Goal: Transaction & Acquisition: Book appointment/travel/reservation

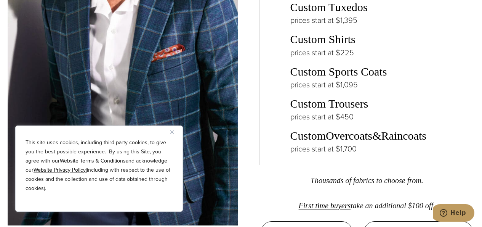
scroll to position [1257, 0]
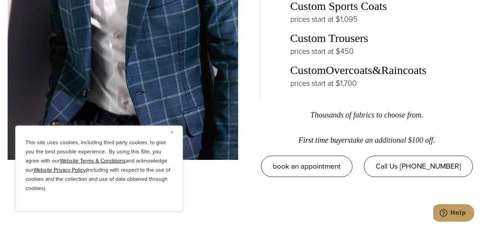
click at [340, 136] on link "First time buyers" at bounding box center [325, 140] width 52 height 8
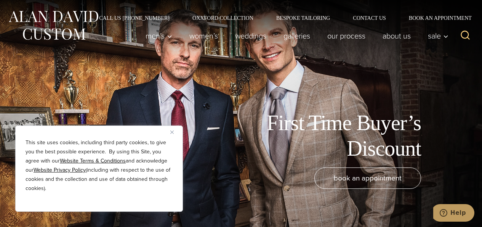
click at [174, 130] on button "Close" at bounding box center [174, 131] width 9 height 9
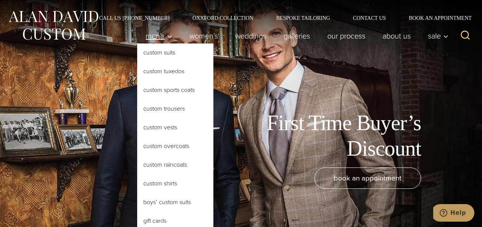
click at [160, 34] on span "Men’s" at bounding box center [159, 36] width 27 height 8
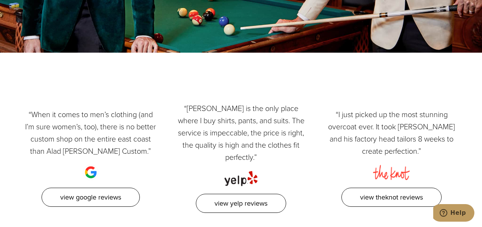
scroll to position [952, 0]
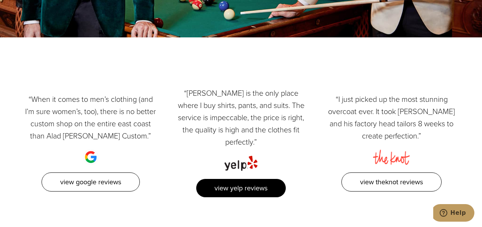
click at [253, 178] on link "View Yelp Reviews" at bounding box center [241, 187] width 90 height 19
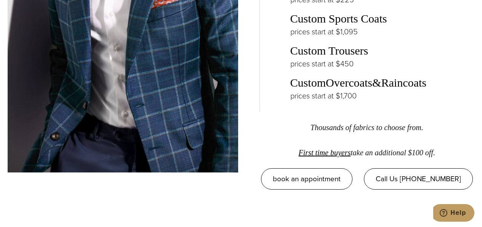
scroll to position [1257, 0]
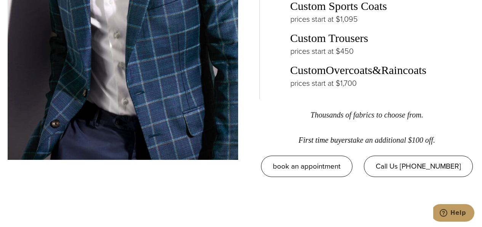
click at [309, 136] on link "First time buyers" at bounding box center [325, 140] width 52 height 8
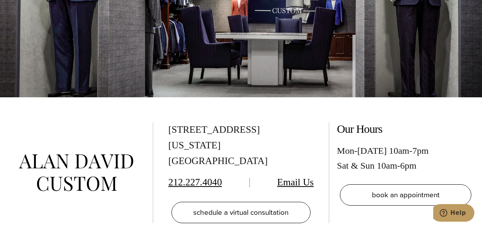
scroll to position [1333, 0]
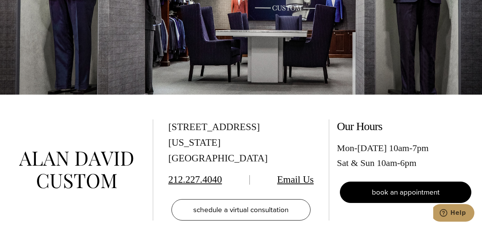
click at [441, 181] on link "book an appointment" at bounding box center [405, 191] width 131 height 21
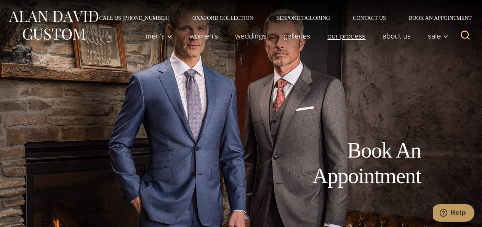
click at [337, 34] on link "Our Process" at bounding box center [346, 35] width 55 height 15
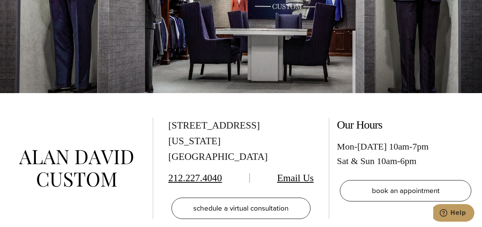
scroll to position [2057, 0]
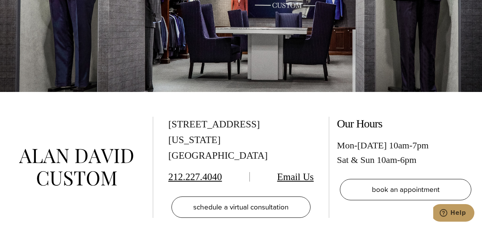
click at [199, 171] on link "212.227.4040" at bounding box center [195, 176] width 54 height 11
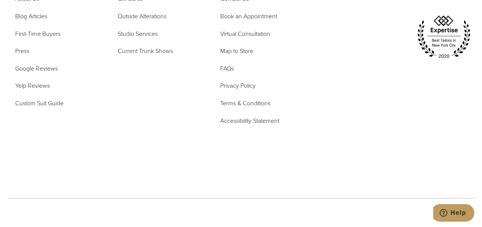
scroll to position [2422, 0]
